Goal: Find specific page/section: Find specific page/section

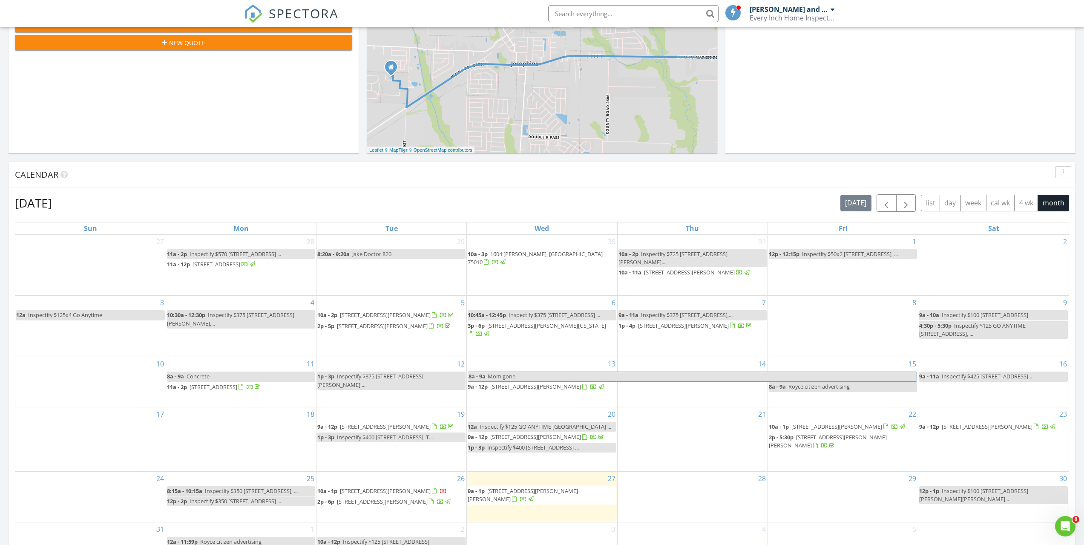
scroll to position [426, 0]
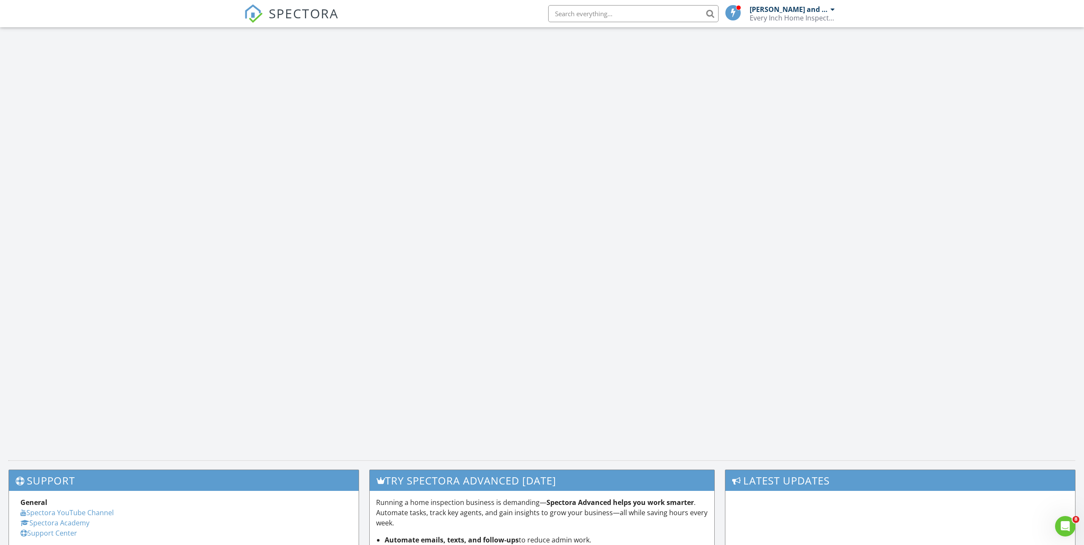
scroll to position [789, 1097]
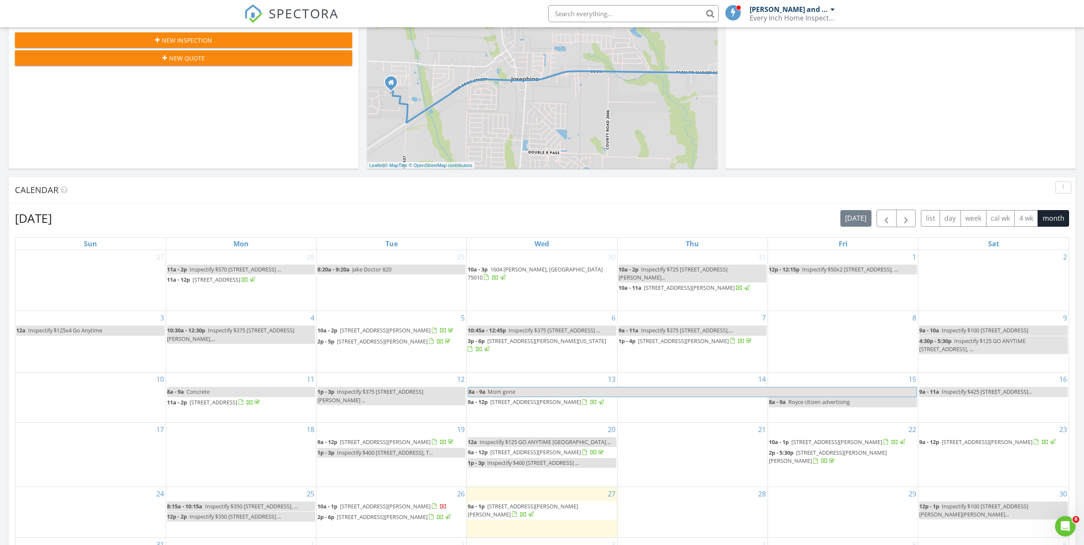
scroll to position [256, 0]
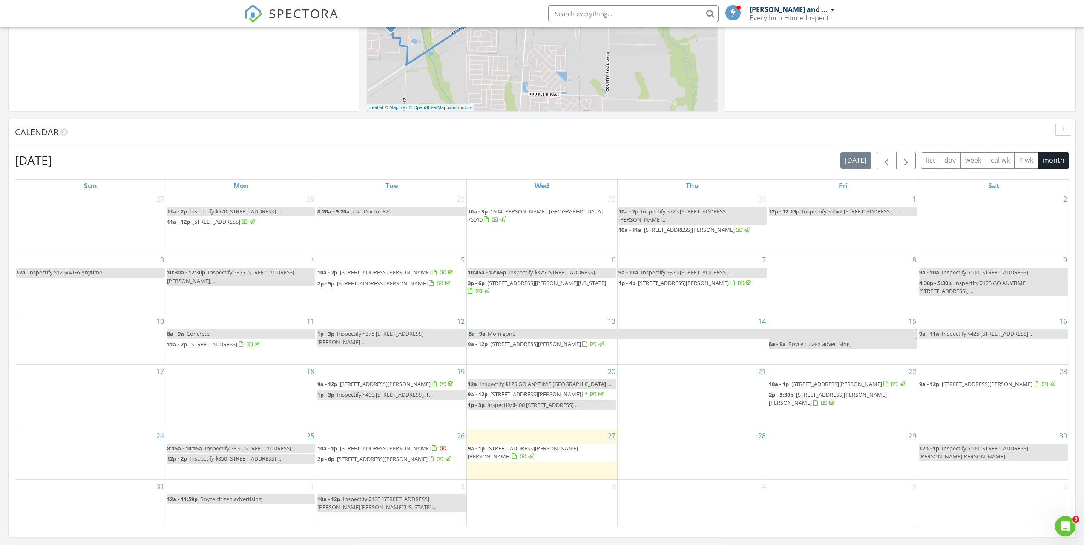
click at [623, 1] on li at bounding box center [631, 13] width 182 height 27
